Goal: Task Accomplishment & Management: Complete application form

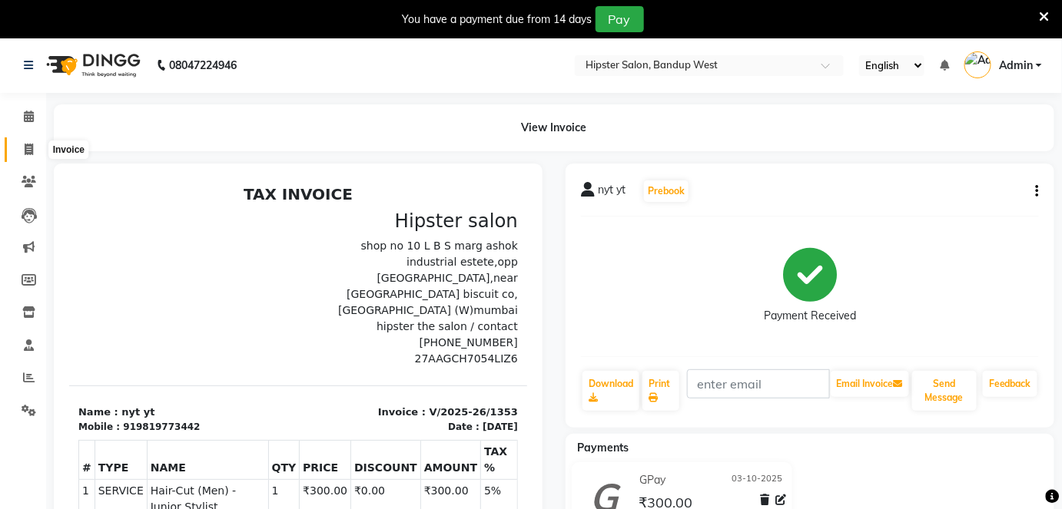
click at [31, 147] on icon at bounding box center [29, 150] width 8 height 12
select select "service"
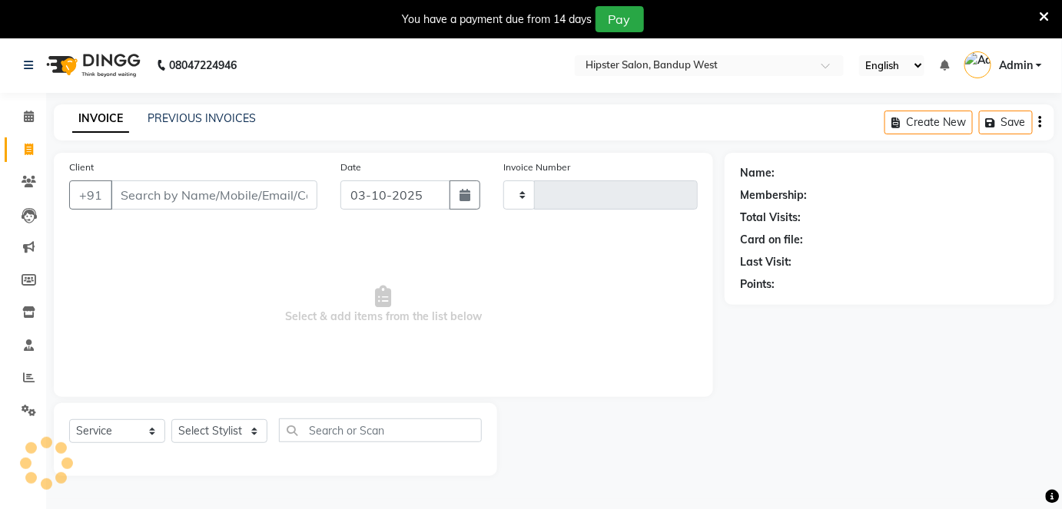
scroll to position [37, 0]
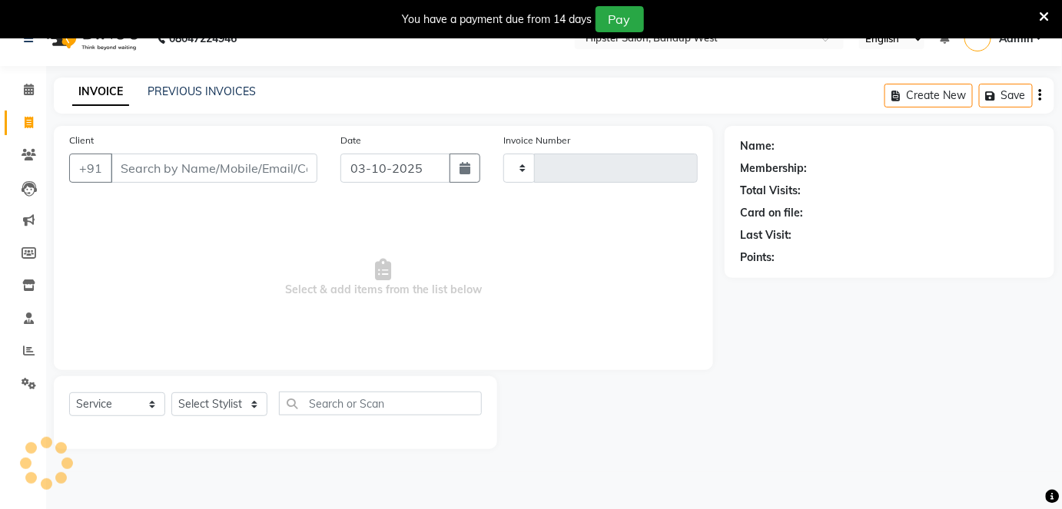
type input "1354"
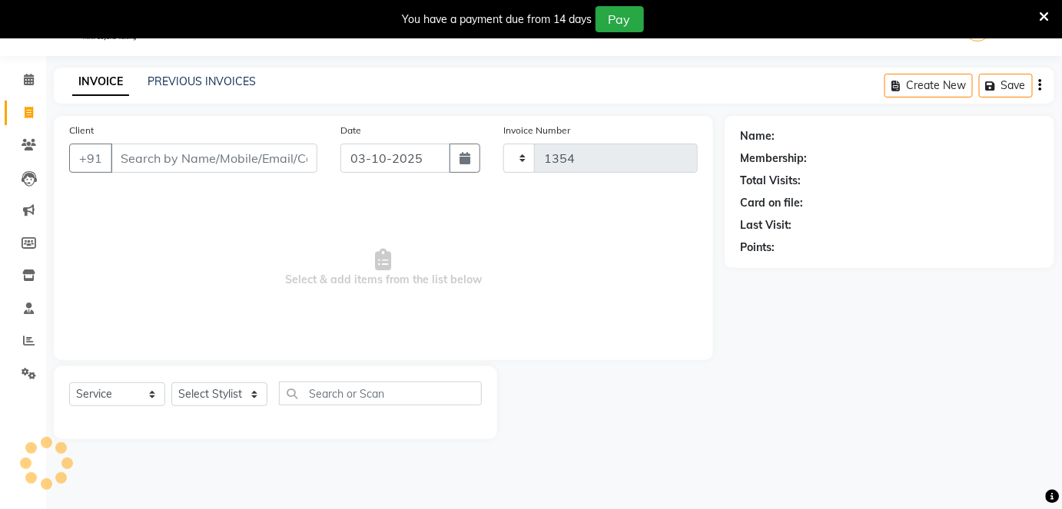
select select "6746"
click at [137, 157] on input "Client" at bounding box center [214, 158] width 207 height 29
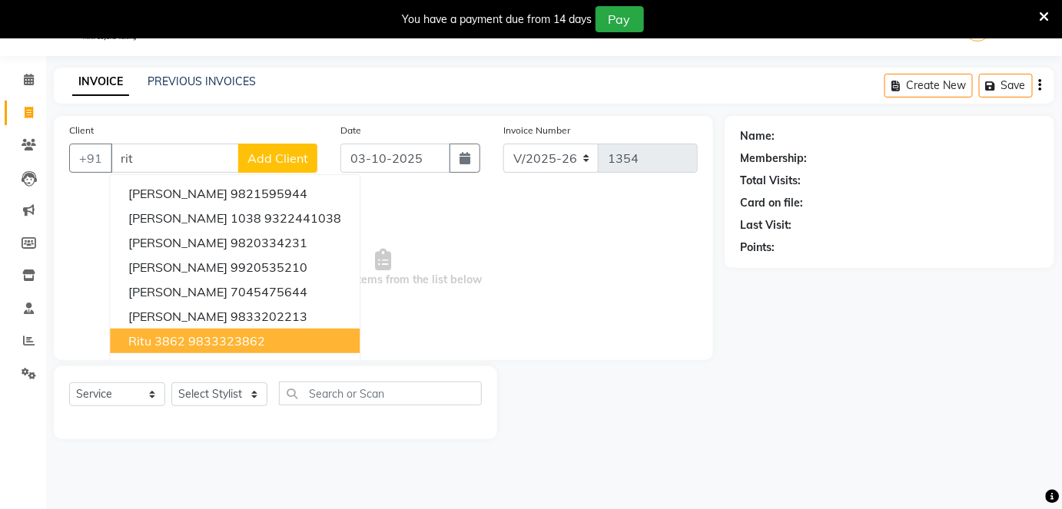
click at [188, 333] on ngb-highlight "9833323862" at bounding box center [226, 340] width 77 height 15
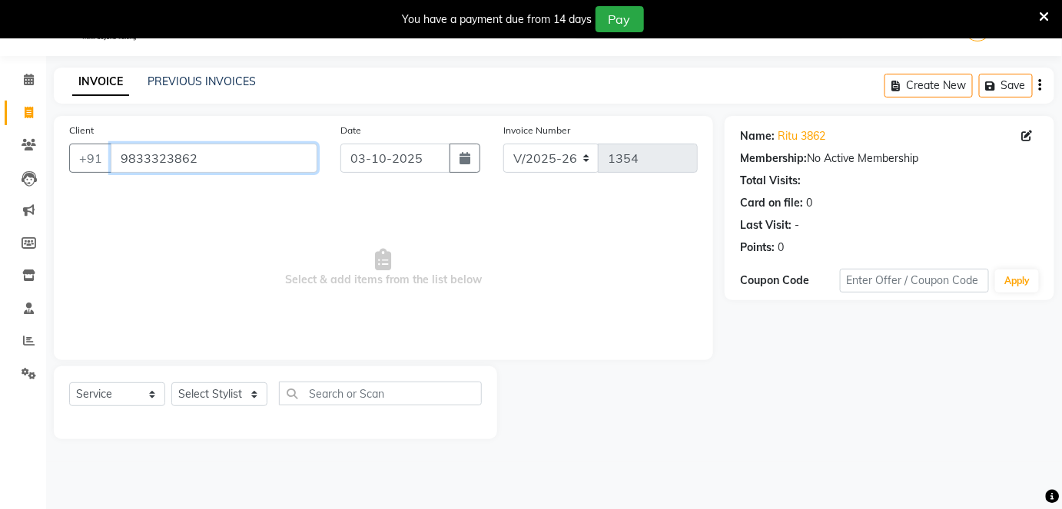
click at [210, 158] on input "9833323862" at bounding box center [214, 158] width 207 height 29
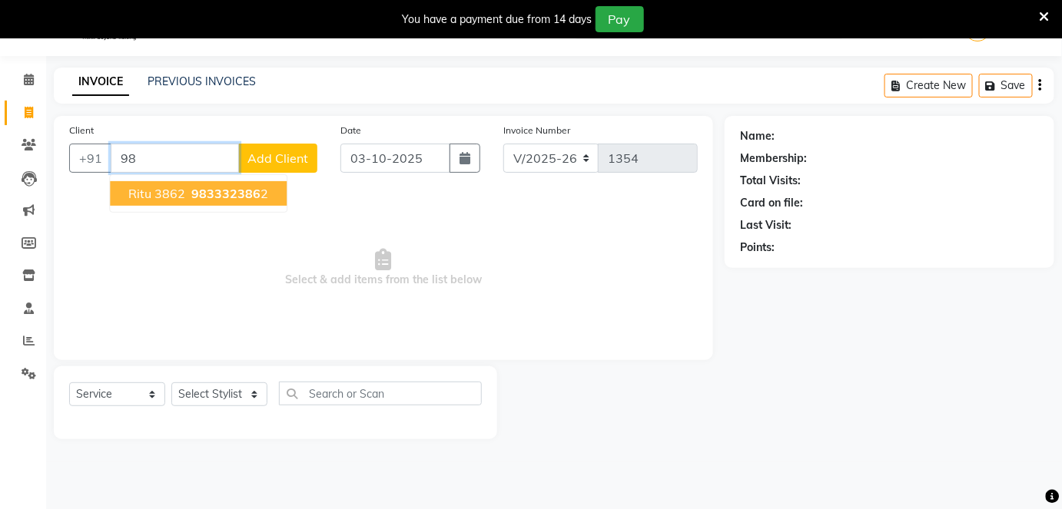
type input "9"
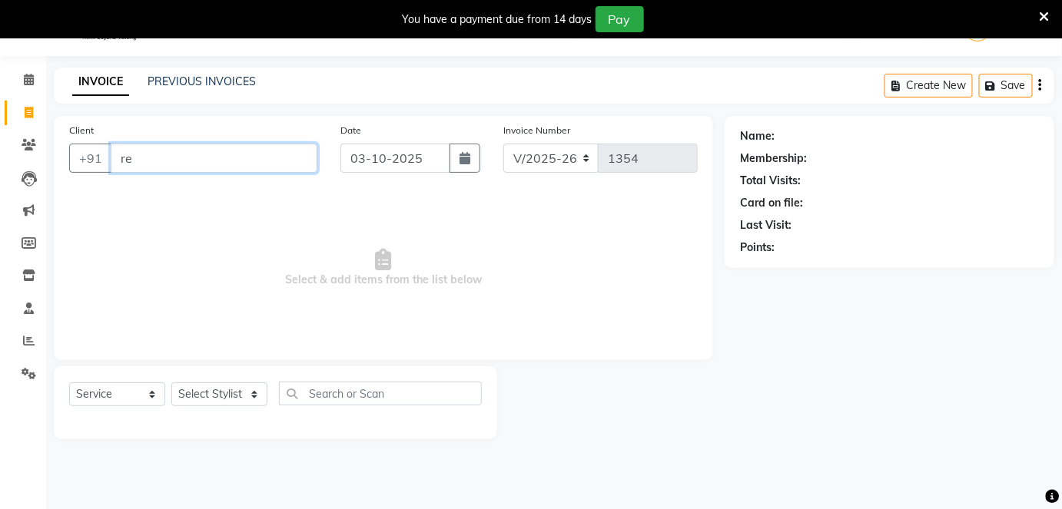
type input "r"
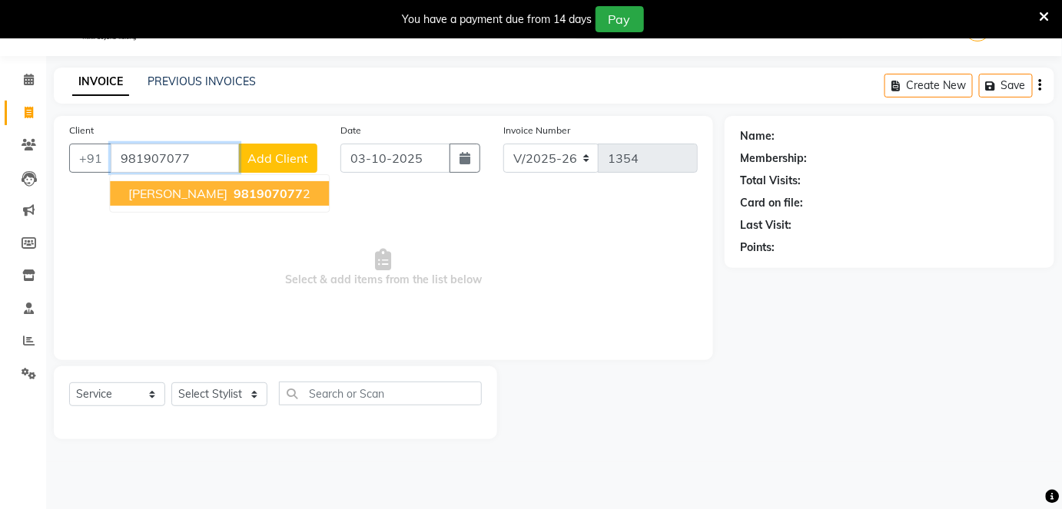
click at [234, 187] on span "981907077" at bounding box center [268, 193] width 69 height 15
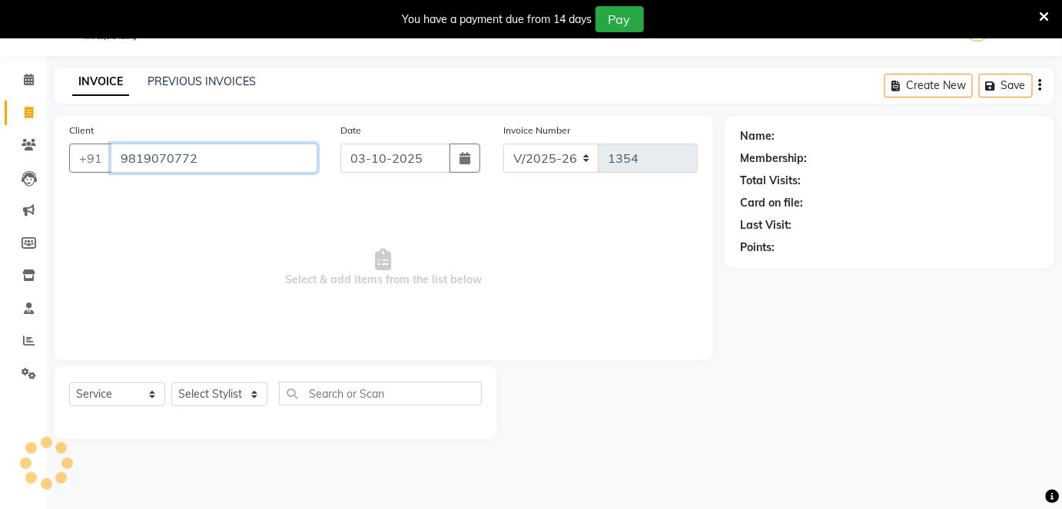
type input "9819070772"
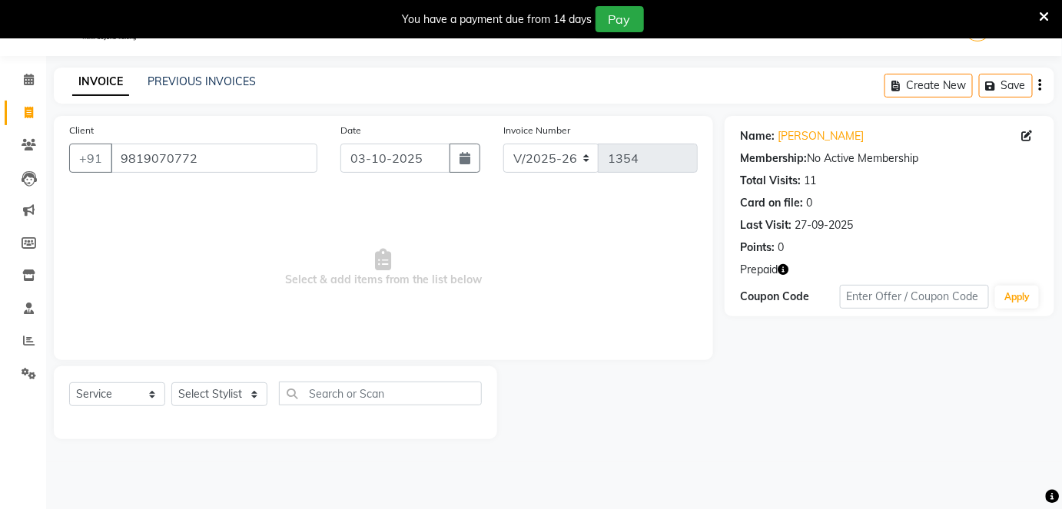
click at [787, 269] on icon "button" at bounding box center [782, 269] width 11 height 11
click at [249, 392] on select "Select Stylist aditya [PERSON_NAME] anup [PERSON_NAME] [PERSON_NAME] [PERSON_NA…" at bounding box center [219, 395] width 96 height 24
click at [27, 78] on icon at bounding box center [29, 80] width 10 height 12
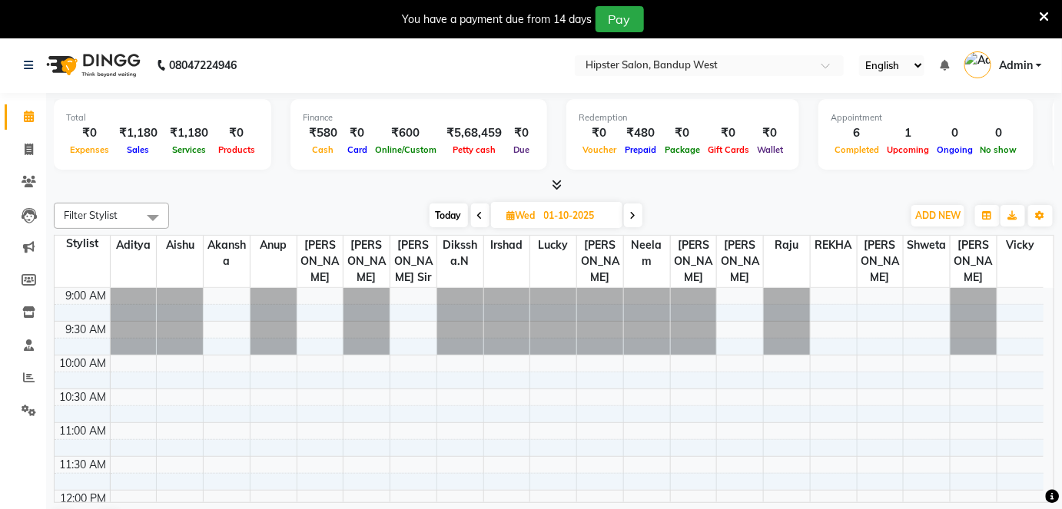
click at [1031, 61] on span "Admin" at bounding box center [1016, 66] width 34 height 16
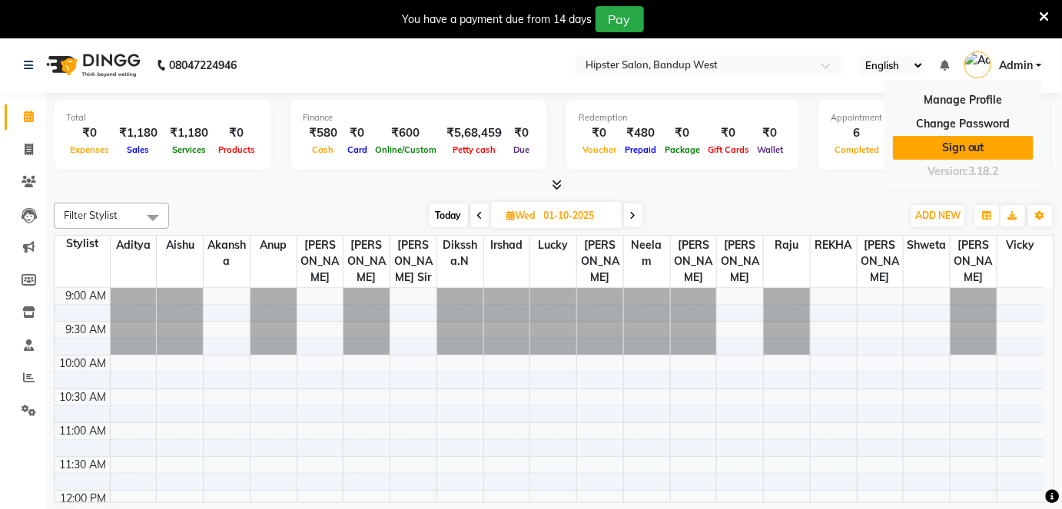
click at [966, 144] on link "Sign out" at bounding box center [963, 148] width 141 height 24
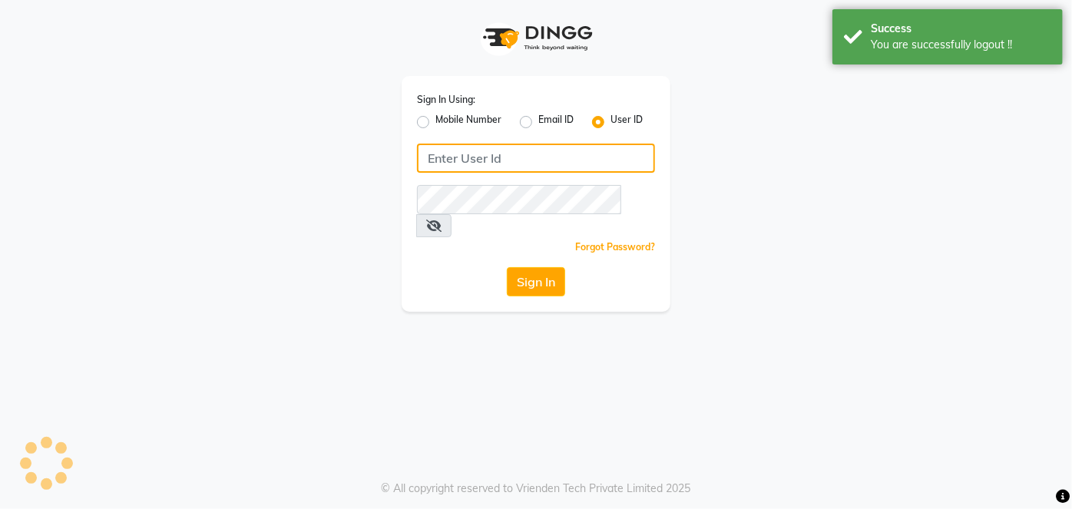
type input "9867141431"
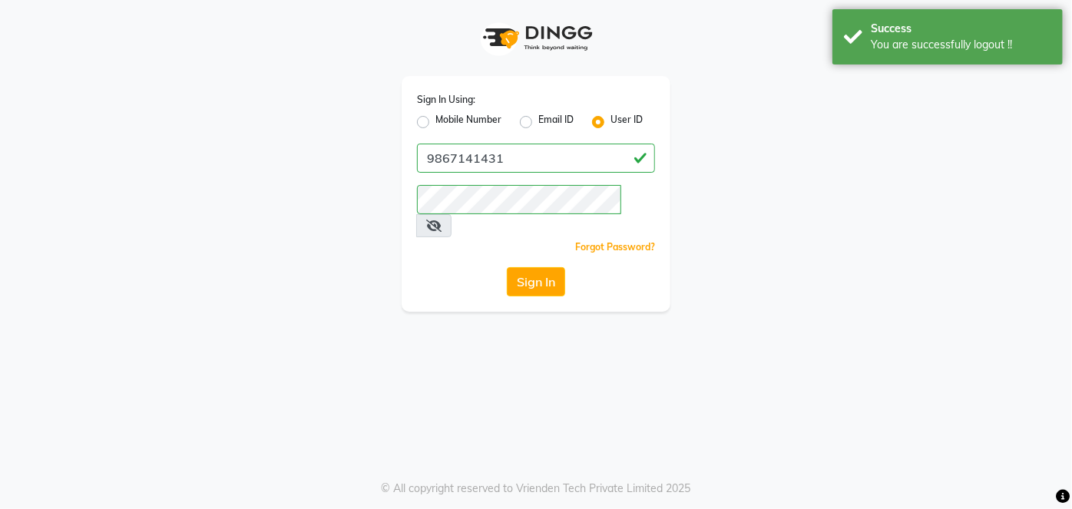
click at [436, 117] on label "Mobile Number" at bounding box center [469, 122] width 66 height 18
click at [436, 117] on input "Mobile Number" at bounding box center [441, 118] width 10 height 10
radio input "true"
radio input "false"
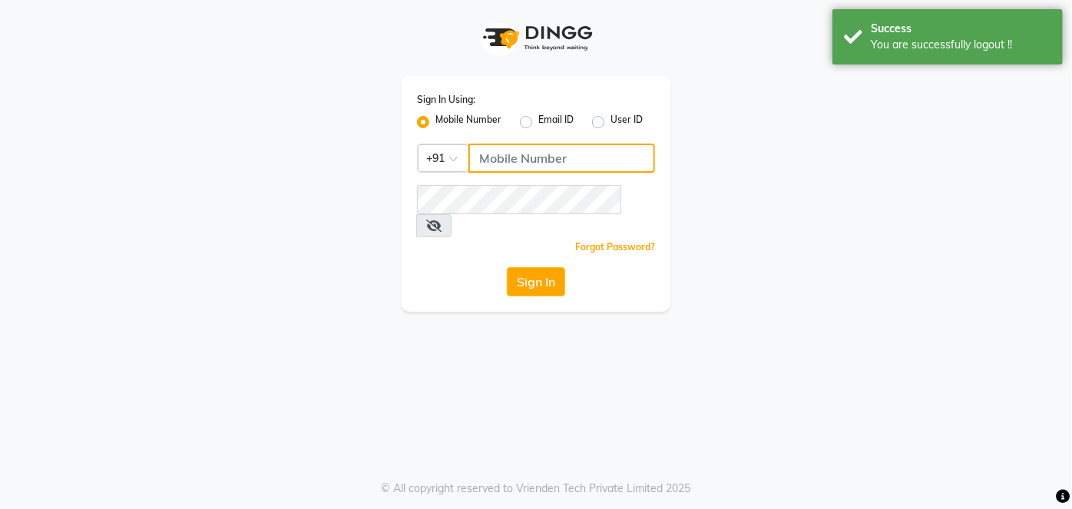
click at [499, 158] on input "Username" at bounding box center [562, 158] width 187 height 29
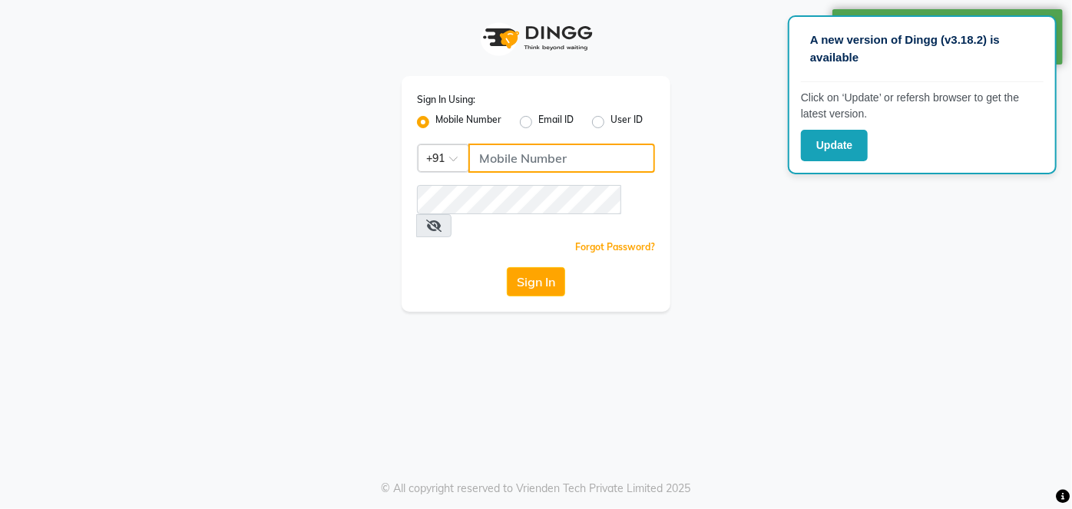
type input "9137134181"
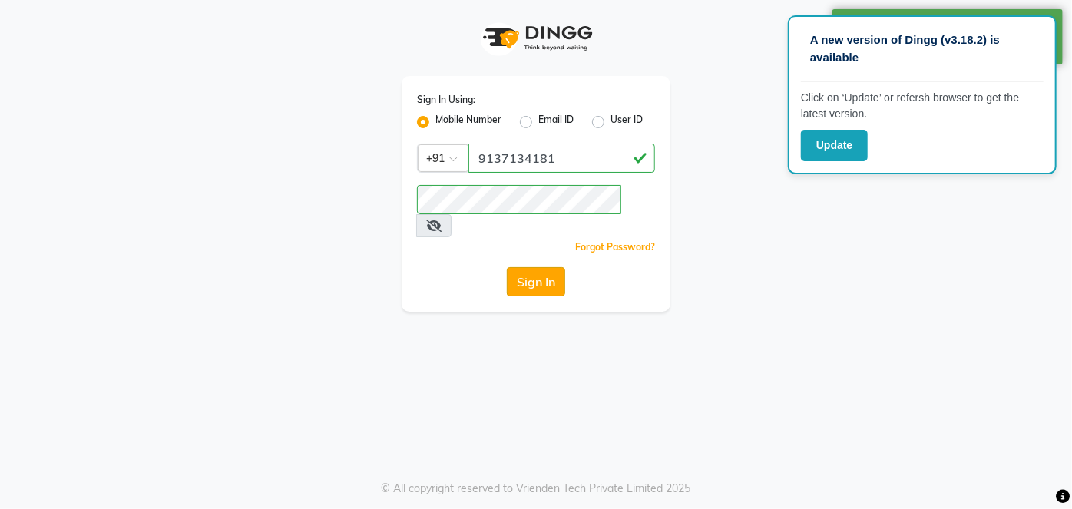
click at [529, 267] on button "Sign In" at bounding box center [536, 281] width 58 height 29
